Goal: Book appointment/travel/reservation

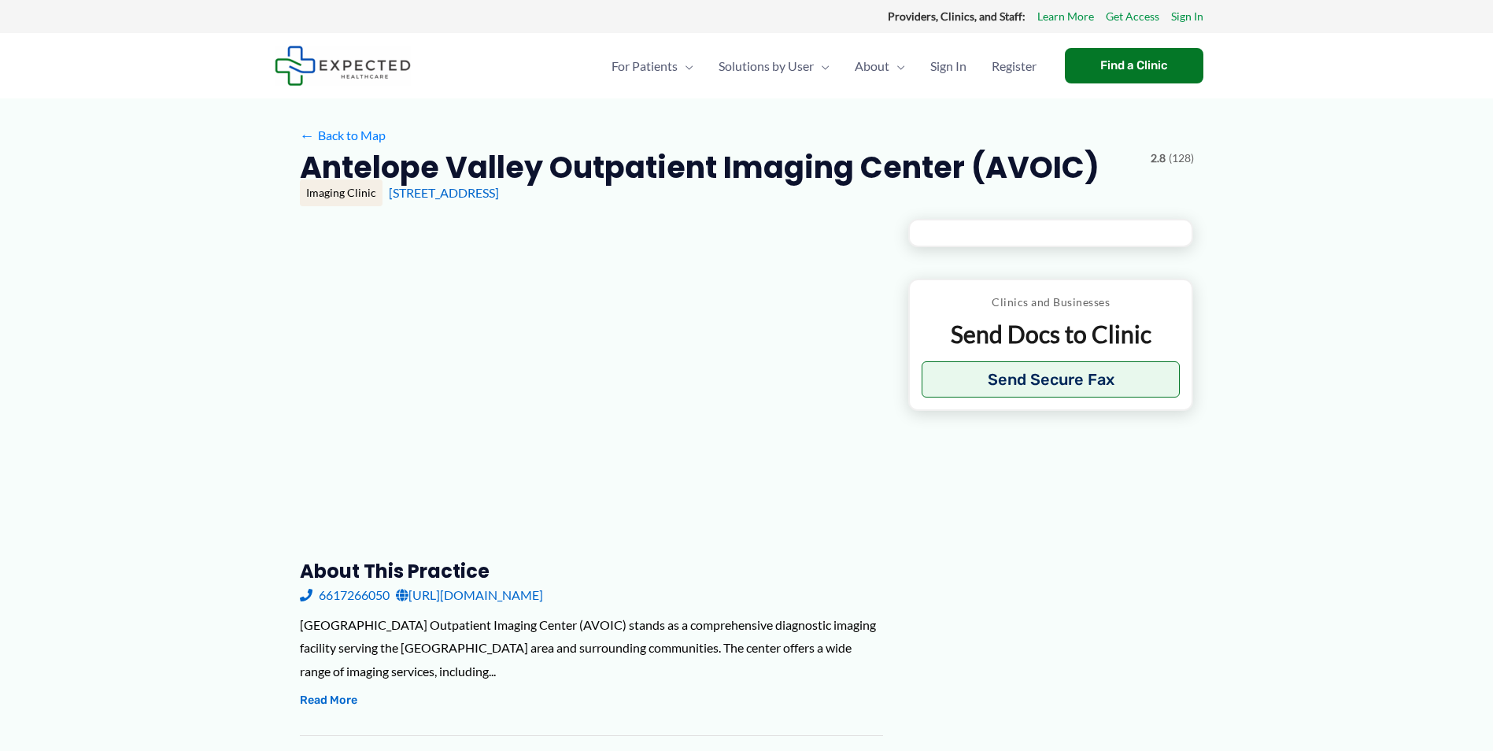
type input "**********"
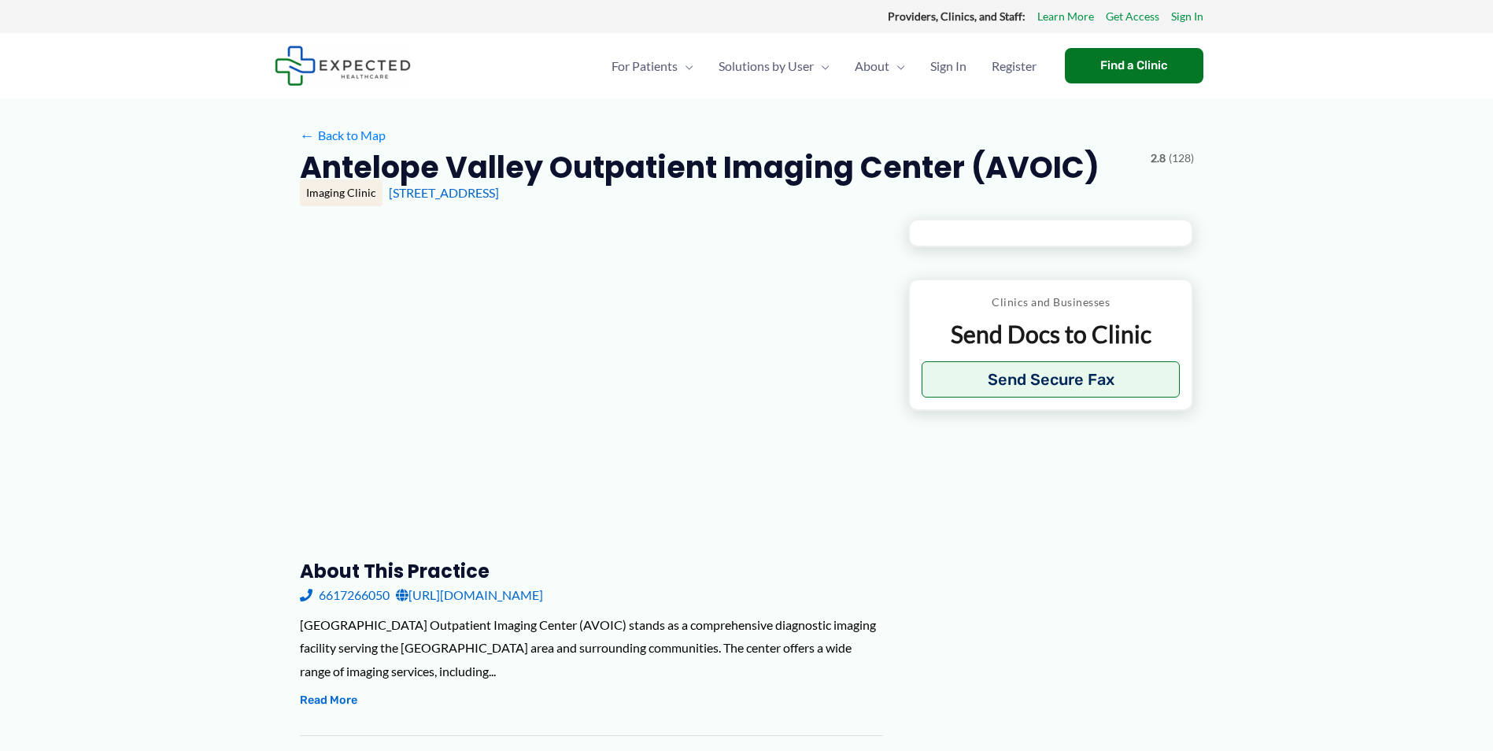
type input "**********"
